Goal: Navigation & Orientation: Find specific page/section

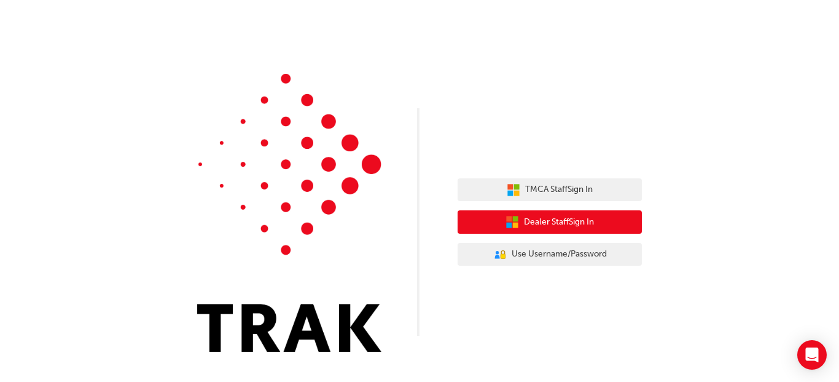
click at [579, 221] on span "Dealer Staff Sign In" at bounding box center [559, 222] width 70 height 14
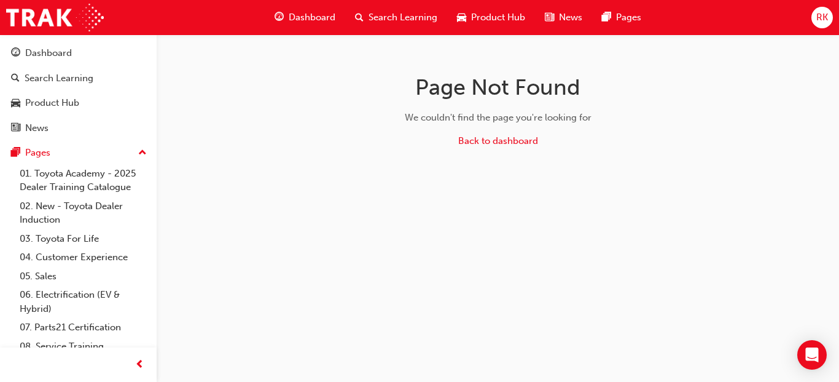
click at [312, 14] on span "Dashboard" at bounding box center [312, 17] width 47 height 14
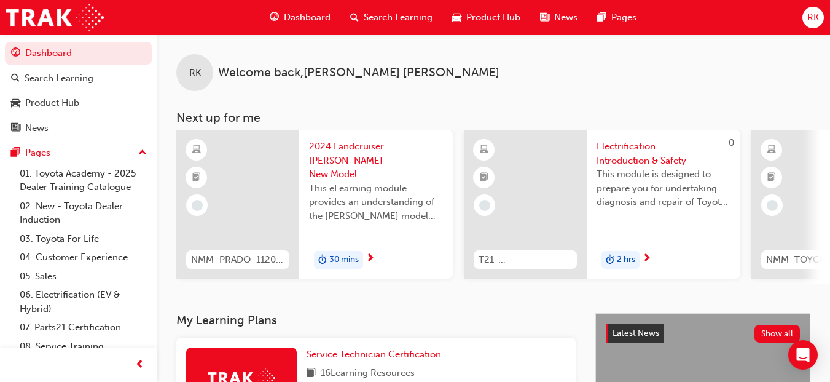
click at [302, 20] on span "Dashboard" at bounding box center [307, 17] width 47 height 14
click at [309, 21] on span "Dashboard" at bounding box center [307, 17] width 47 height 14
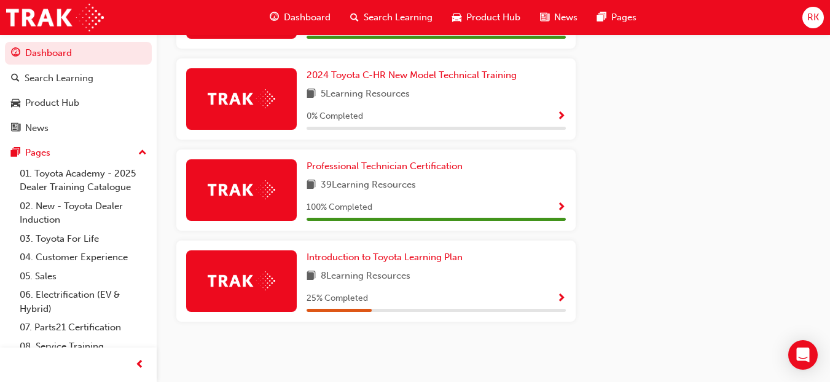
scroll to position [648, 0]
click at [416, 255] on span "Introduction to Toyota Learning Plan" at bounding box center [385, 256] width 156 height 11
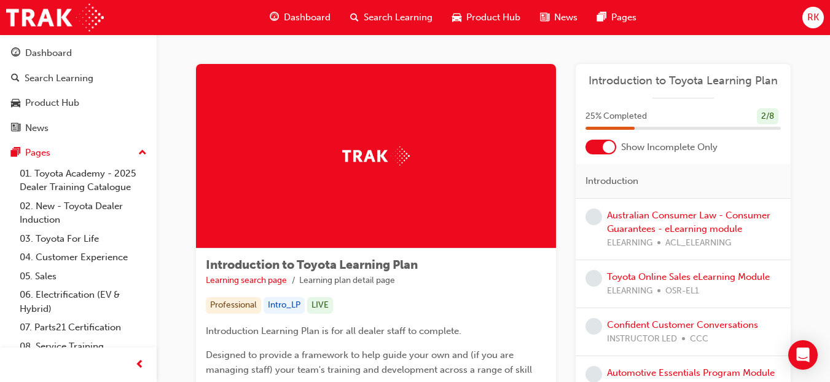
click at [303, 15] on span "Dashboard" at bounding box center [307, 17] width 47 height 14
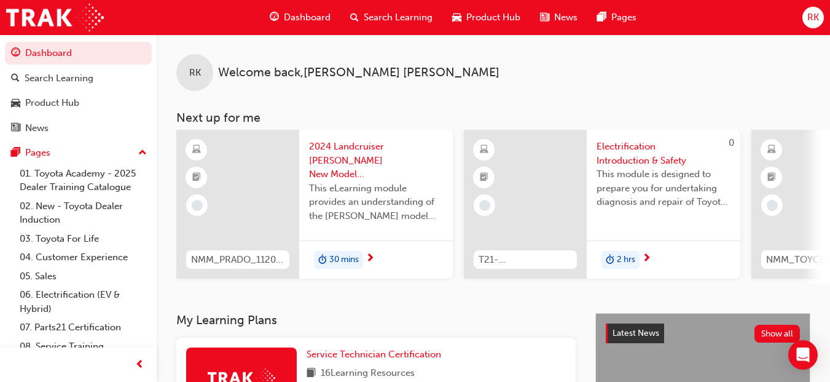
click at [820, 17] on div "RK" at bounding box center [814, 18] width 22 height 22
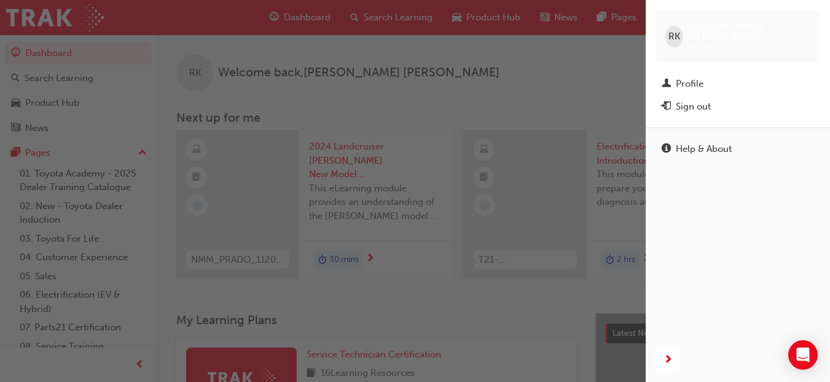
click at [701, 102] on div "Sign out" at bounding box center [693, 107] width 35 height 14
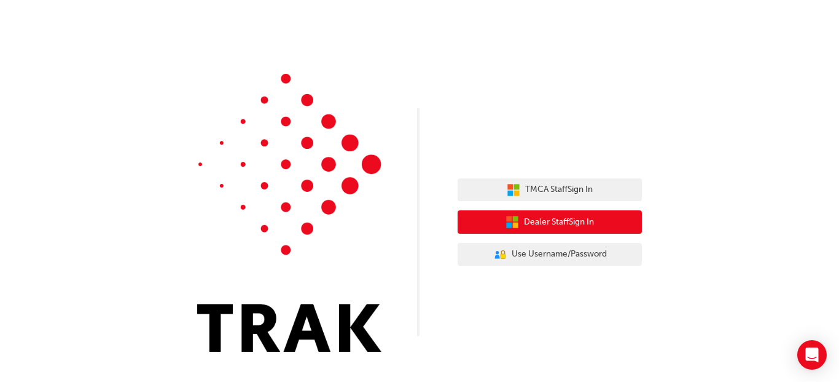
click at [554, 226] on span "Dealer Staff Sign In" at bounding box center [559, 222] width 70 height 14
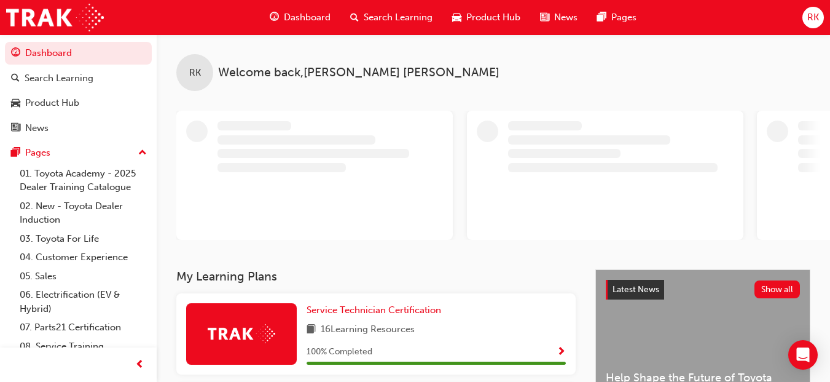
click at [809, 18] on span "RK" at bounding box center [813, 17] width 12 height 14
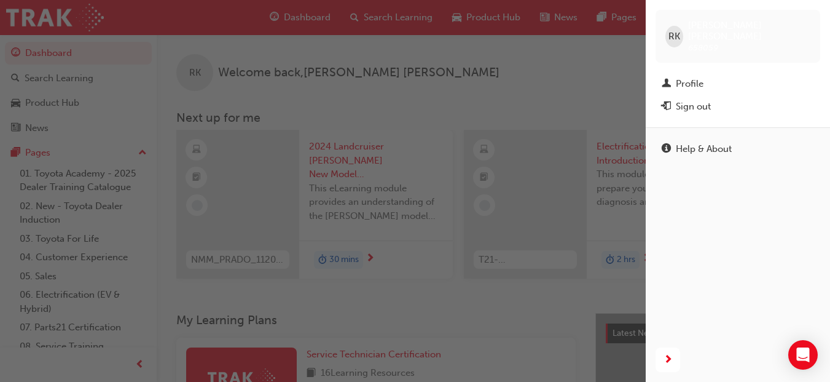
click at [709, 102] on div "Sign out" at bounding box center [693, 107] width 35 height 14
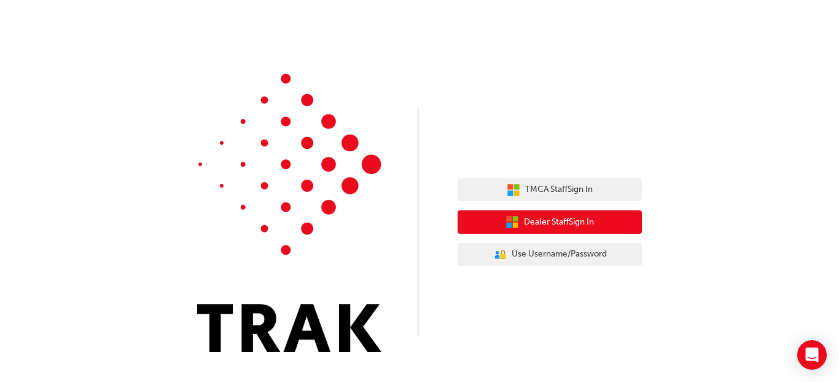
click at [602, 213] on button "Dealer Staff Sign In" at bounding box center [550, 221] width 184 height 23
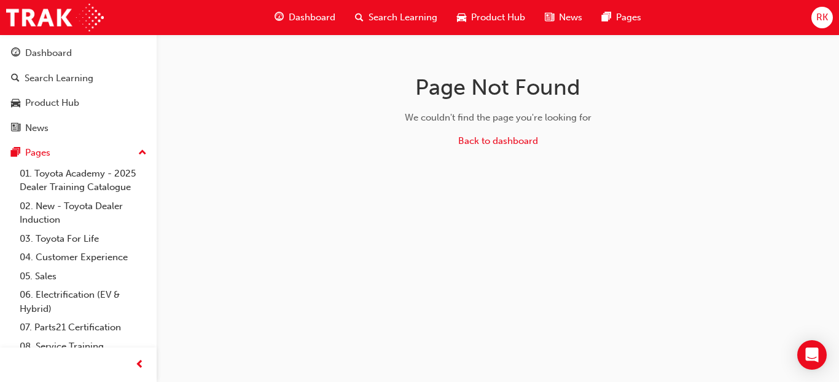
click at [822, 15] on span "RK" at bounding box center [823, 17] width 12 height 14
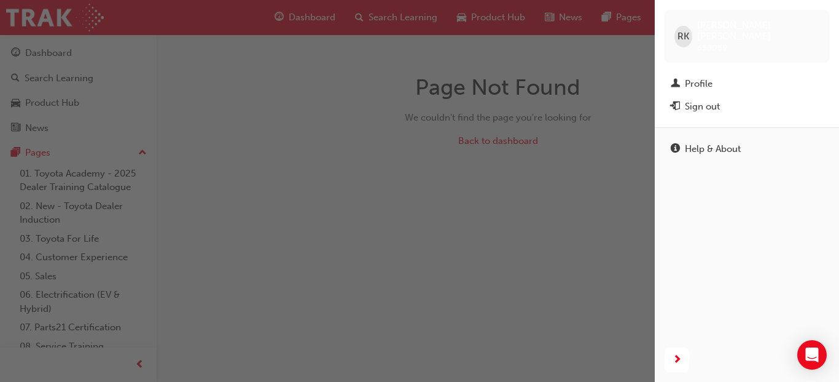
click at [685, 105] on button "Sign out" at bounding box center [747, 106] width 165 height 23
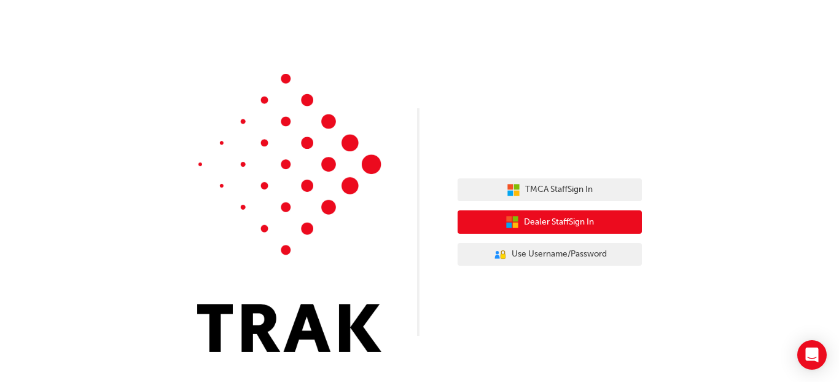
click at [546, 224] on span "Dealer Staff Sign In" at bounding box center [559, 222] width 70 height 14
